Goal: Check status: Check status

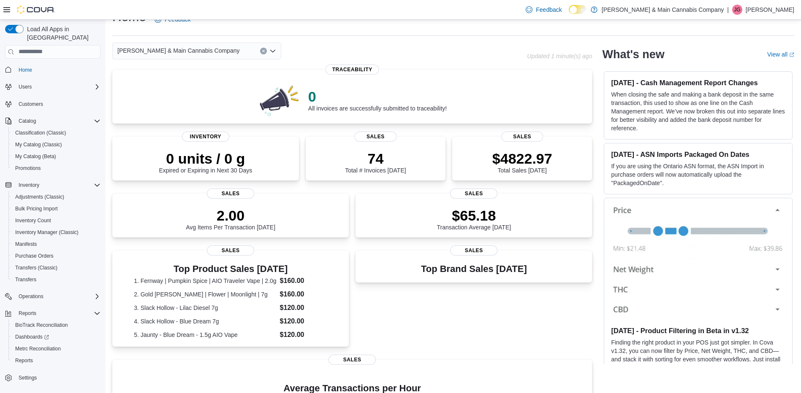
scroll to position [11, 0]
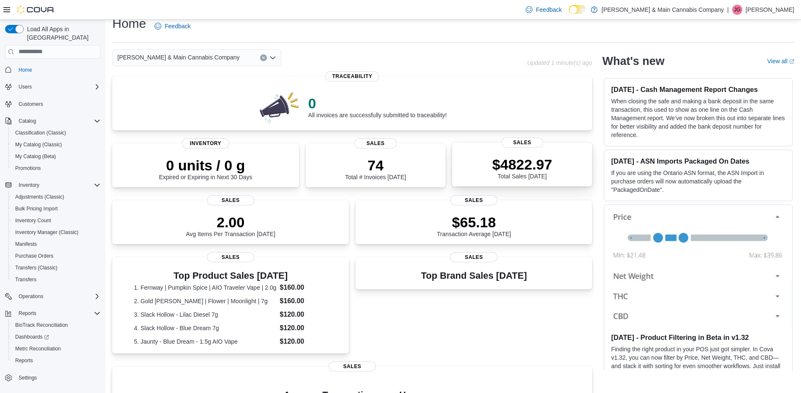
click at [545, 166] on p "$4822.97" at bounding box center [522, 164] width 60 height 17
